Goal: Entertainment & Leisure: Consume media (video, audio)

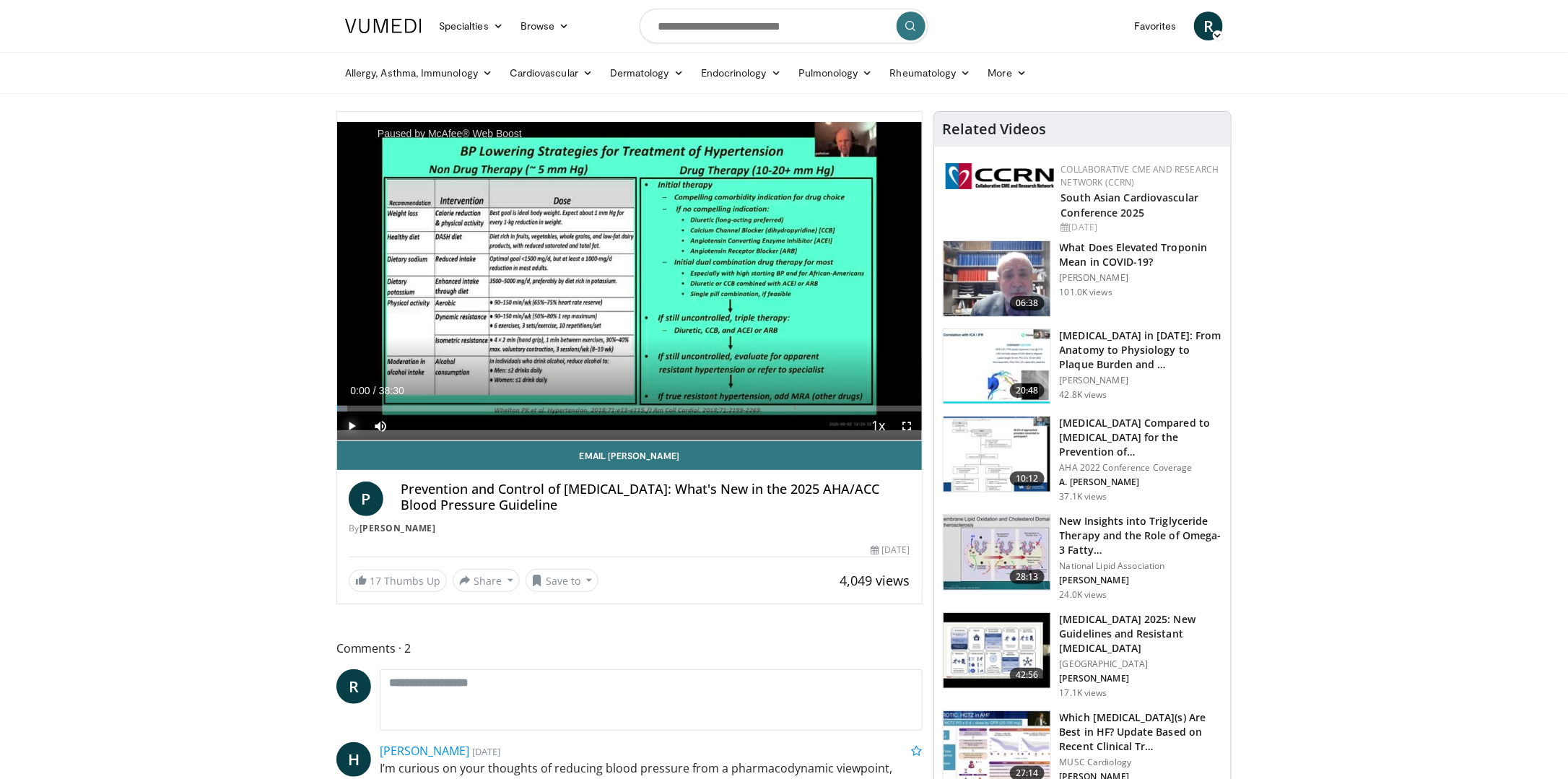
click at [353, 422] on span "Video Player" at bounding box center [351, 426] width 29 height 29
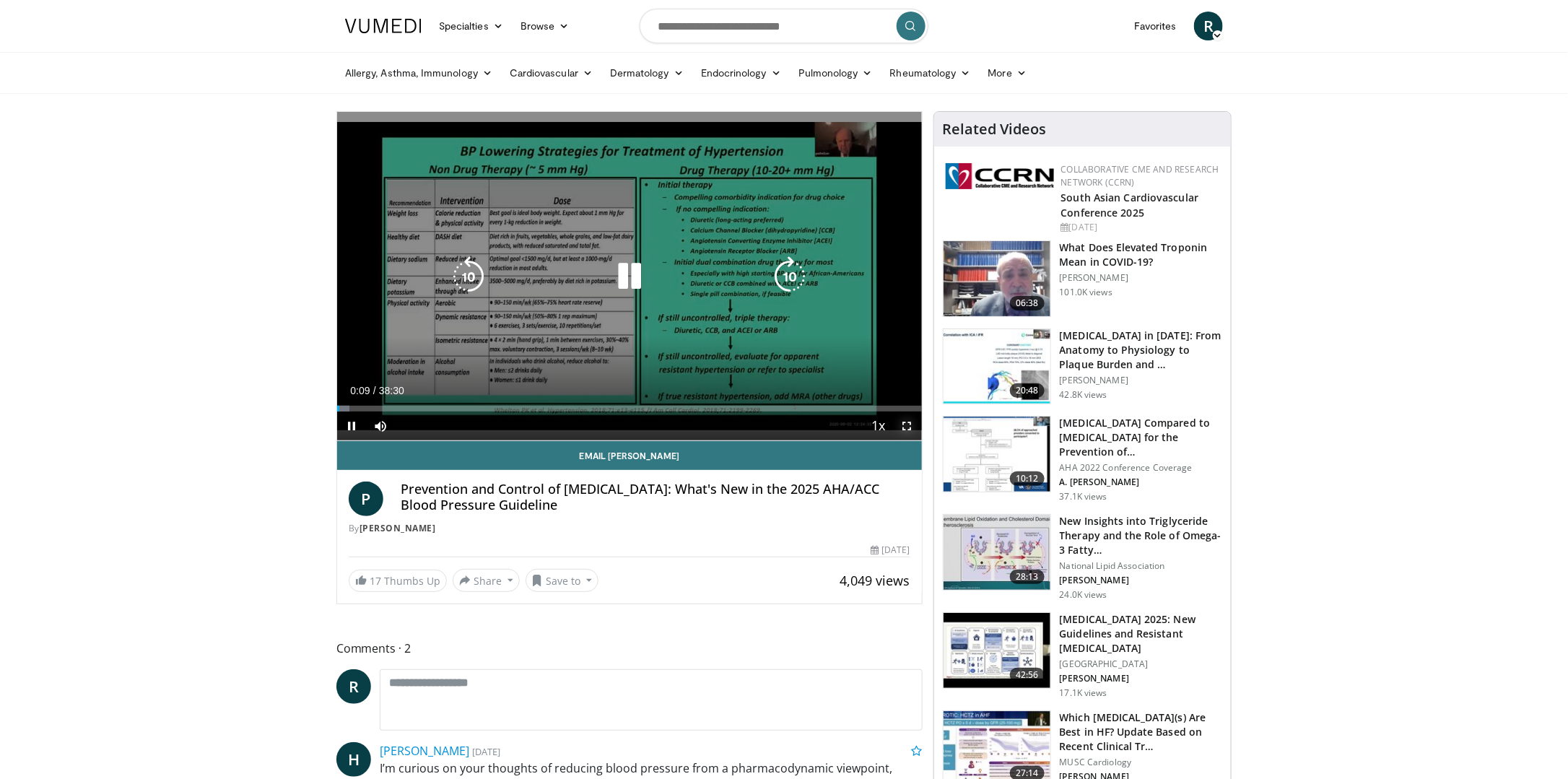
drag, startPoint x: 906, startPoint y: 428, endPoint x: 909, endPoint y: 503, distance: 75.1
click at [906, 428] on span "Video Player" at bounding box center [907, 426] width 29 height 29
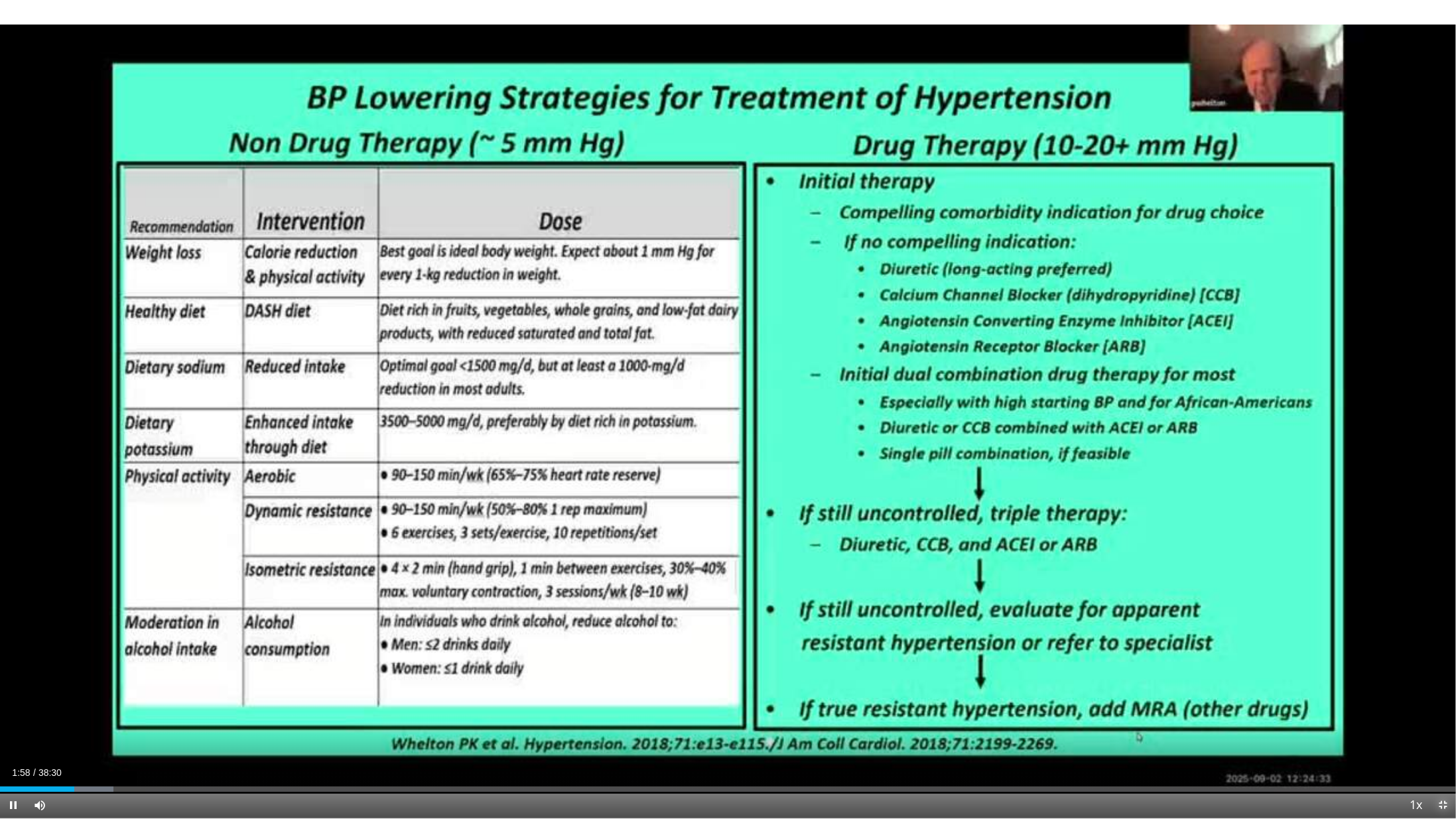
click at [1440, 715] on span "Video Player" at bounding box center [1442, 805] width 27 height 27
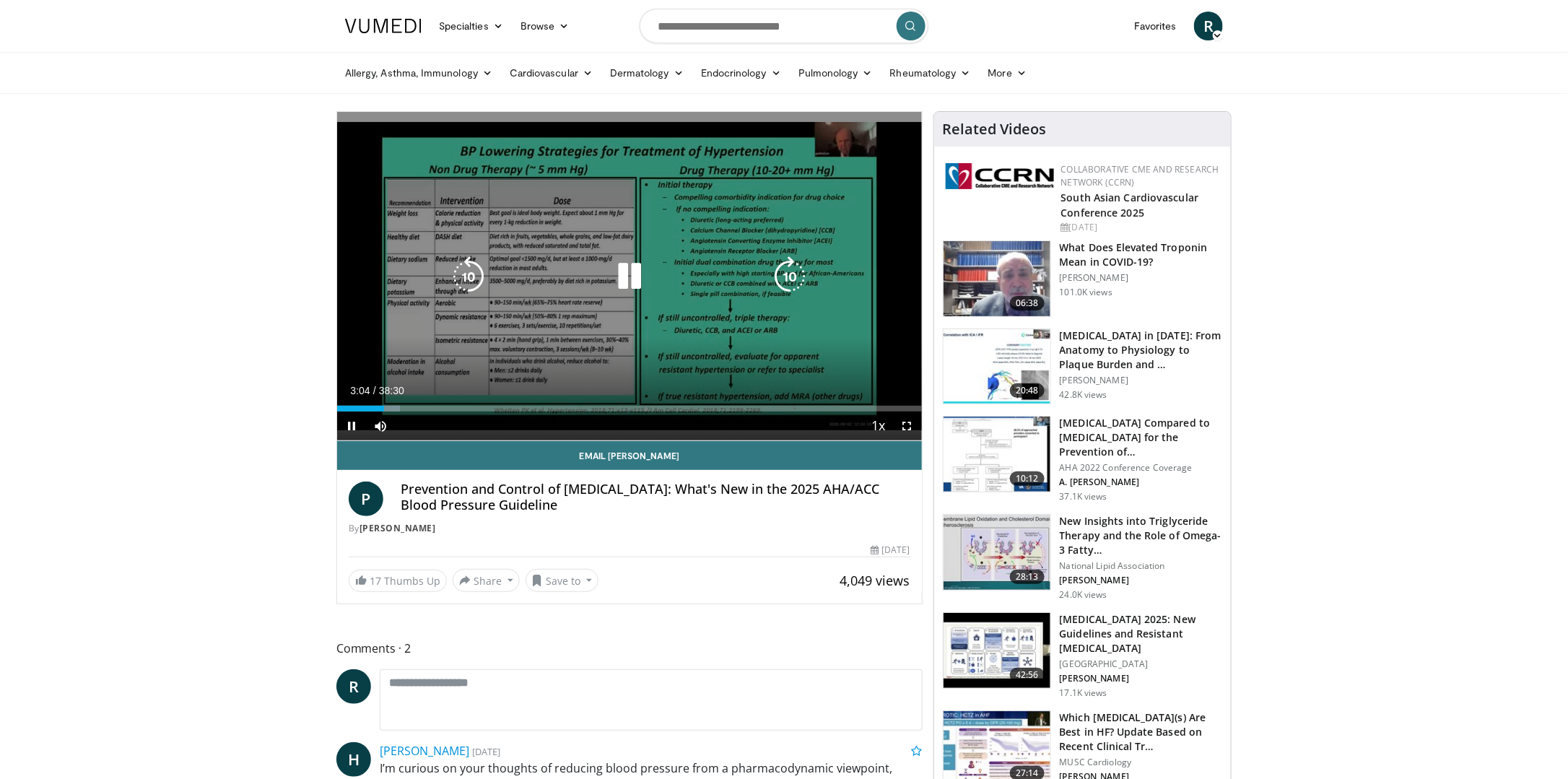
click at [414, 164] on div "10 seconds Tap to unmute" at bounding box center [630, 276] width 585 height 328
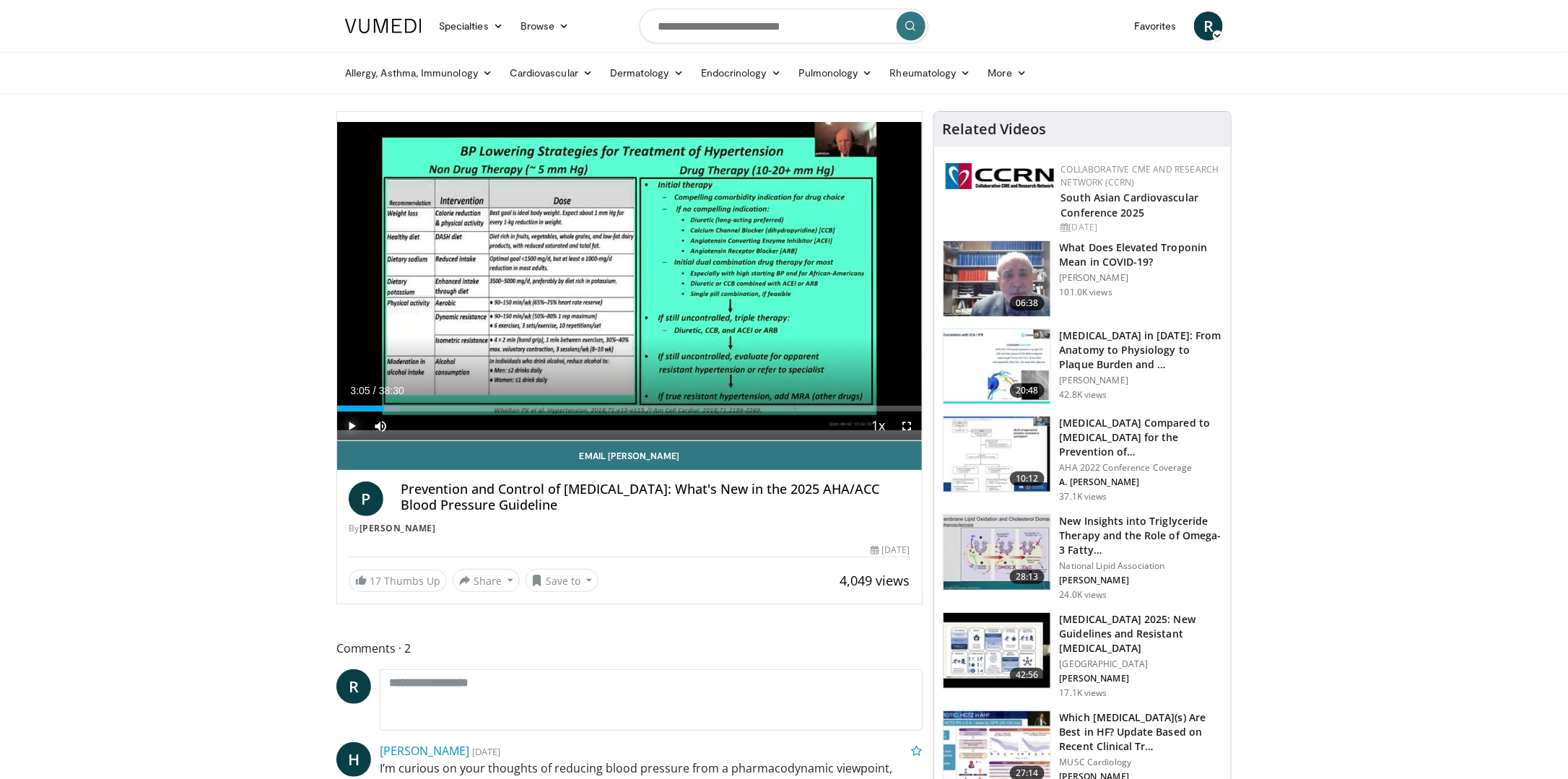
click at [356, 423] on span "Video Player" at bounding box center [351, 426] width 29 height 29
click at [908, 423] on span "Video Player" at bounding box center [907, 426] width 29 height 29
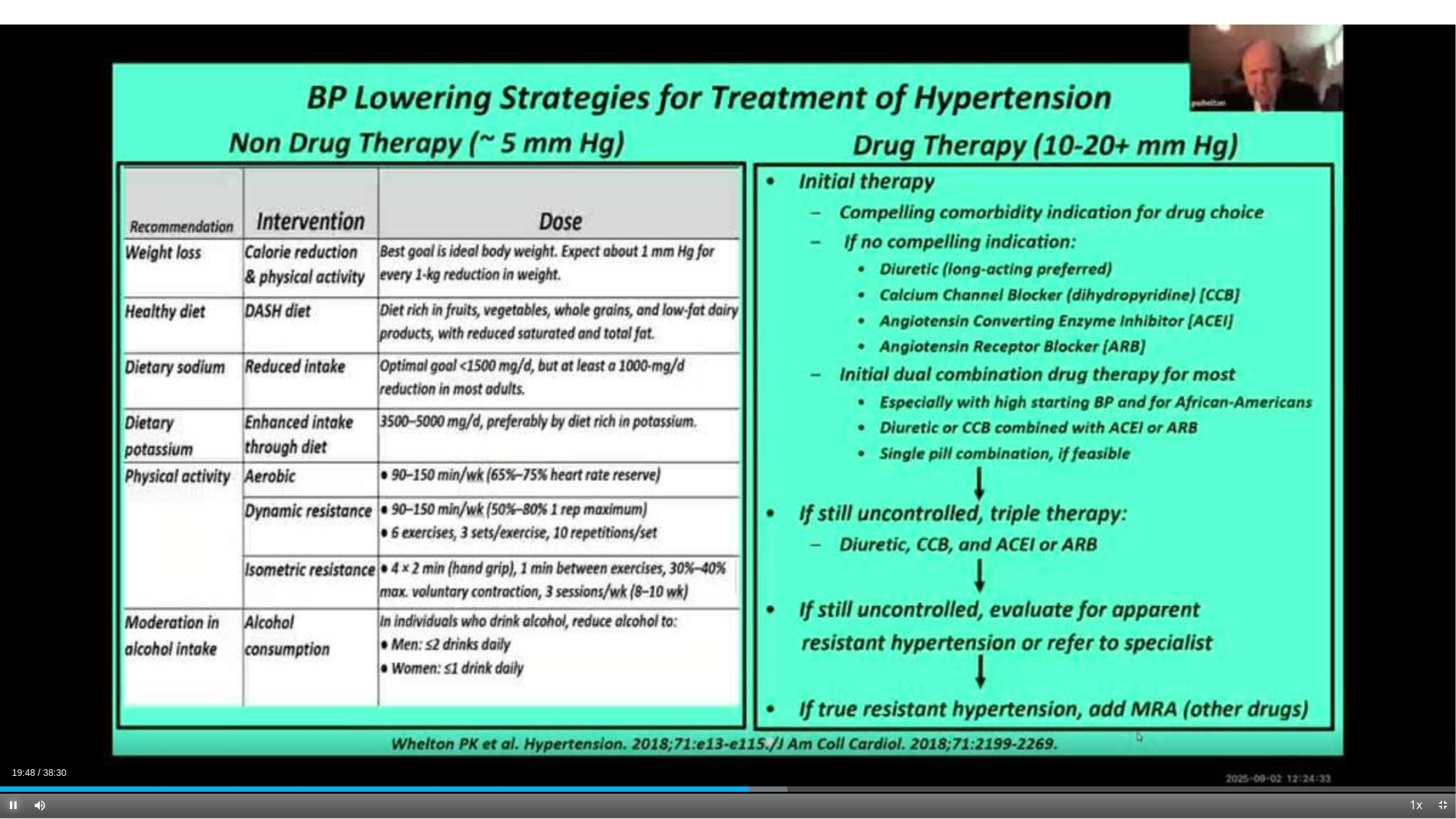
click at [14, 715] on span "Video Player" at bounding box center [13, 805] width 27 height 27
click at [15, 715] on span "Video Player" at bounding box center [13, 805] width 27 height 27
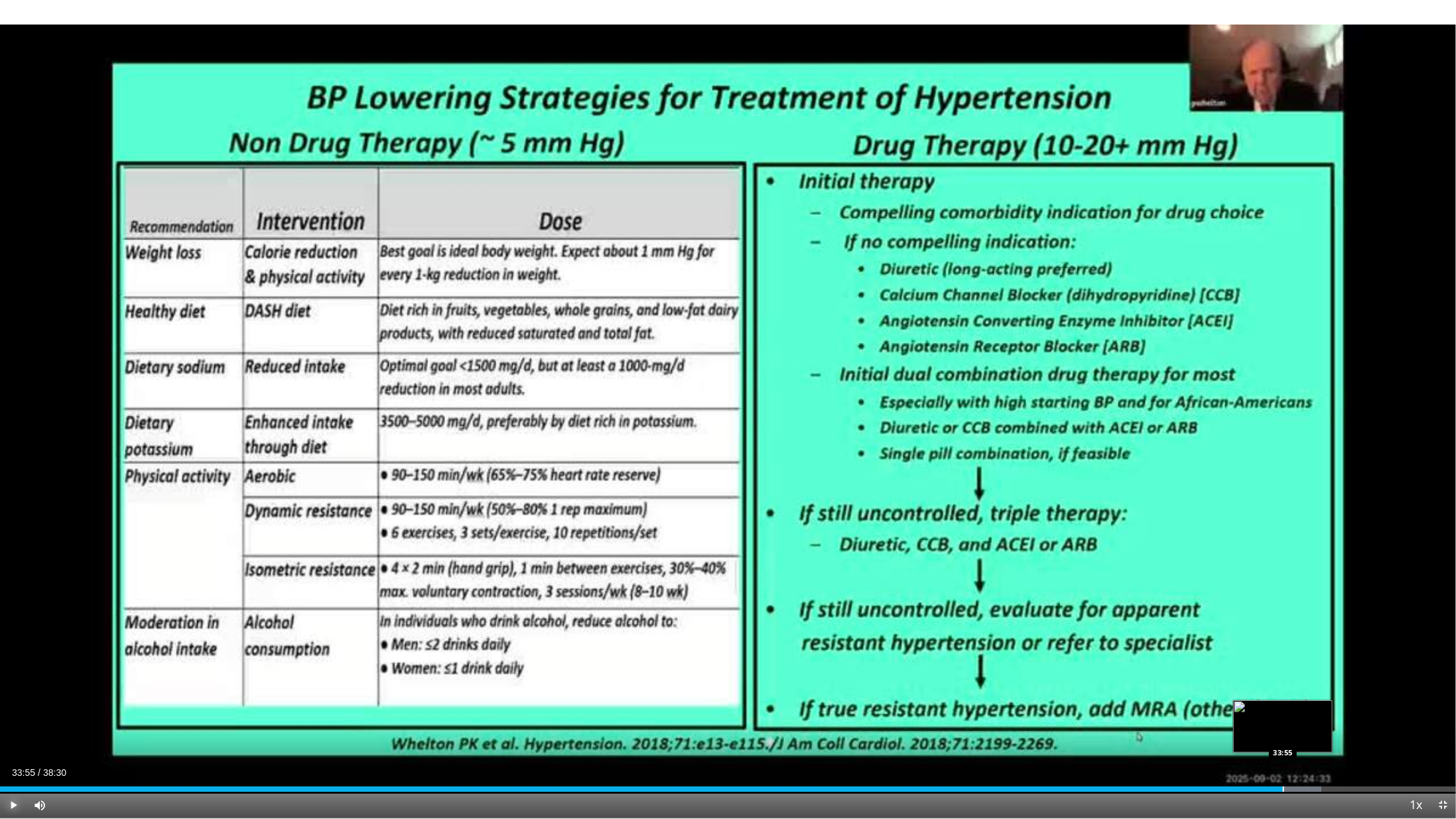
drag, startPoint x: 1266, startPoint y: 789, endPoint x: 1283, endPoint y: 789, distance: 17.0
click at [1283, 715] on div "Progress Bar" at bounding box center [1284, 789] width 2 height 5
drag, startPoint x: 1280, startPoint y: 788, endPoint x: 1304, endPoint y: 788, distance: 24.0
click at [1305, 715] on div "Progress Bar" at bounding box center [1306, 789] width 2 height 5
drag, startPoint x: 1304, startPoint y: 785, endPoint x: 1311, endPoint y: 790, distance: 8.6
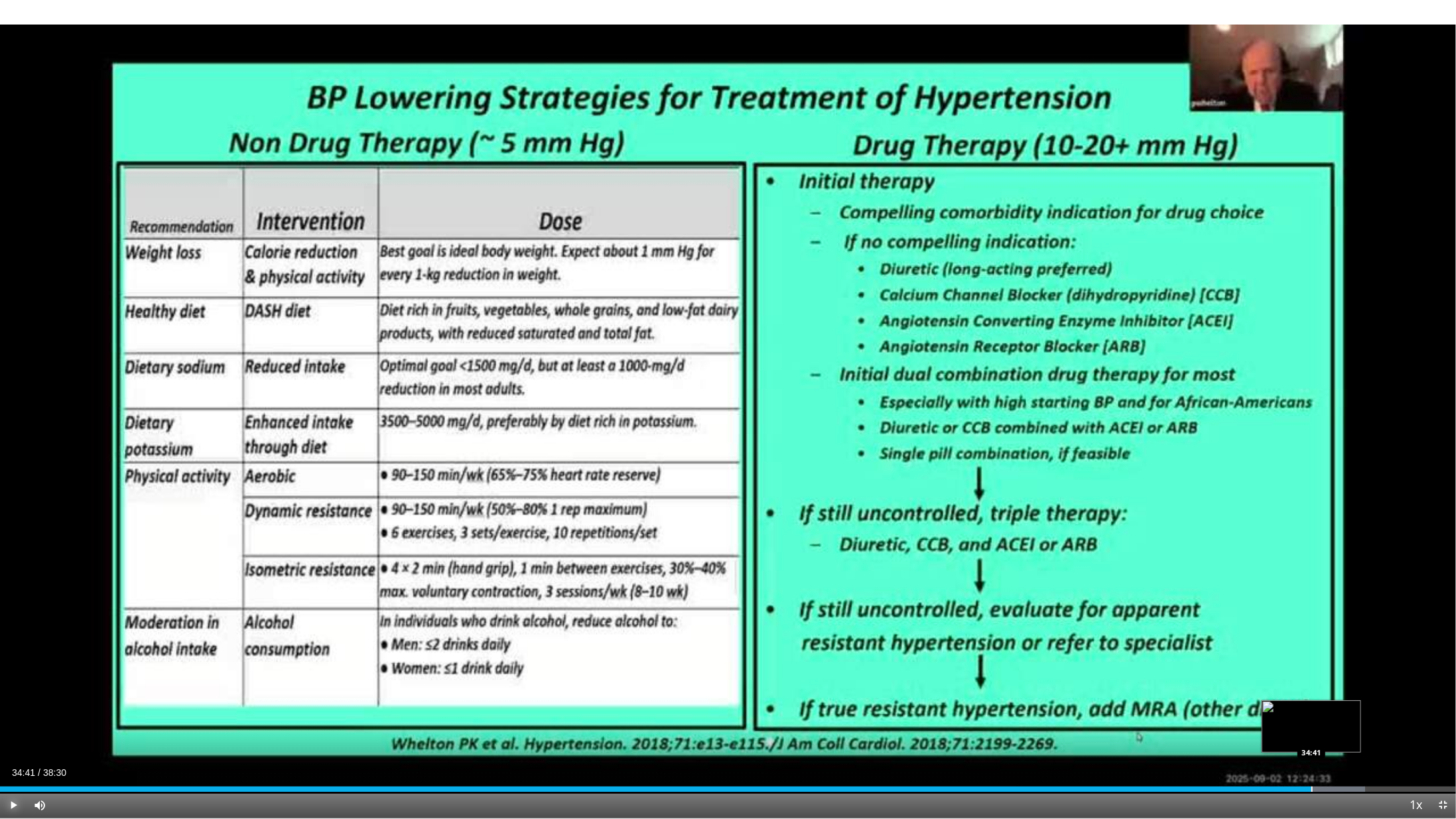
click at [1311, 715] on div "Loaded : 93.77% 34:41 34:41" at bounding box center [728, 786] width 1456 height 13
click at [1440, 715] on span "Video Player" at bounding box center [1442, 805] width 27 height 27
